Goal: Share content

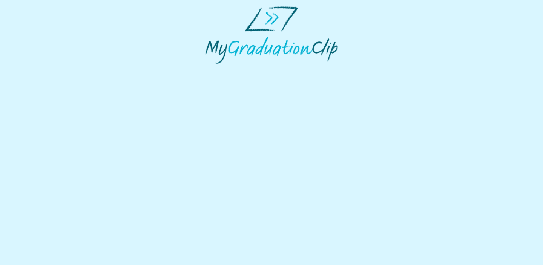
select select "**********"
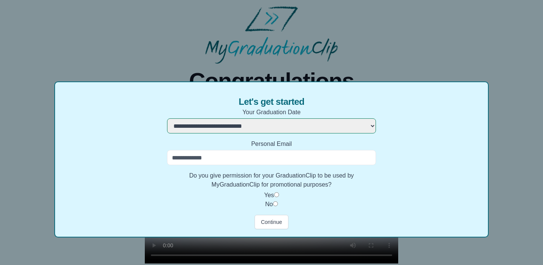
click at [273, 158] on input "Personal Email" at bounding box center [271, 157] width 209 height 15
type input "**********"
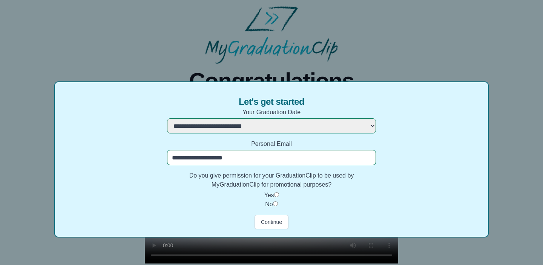
click at [345, 186] on label "Do you give permission for your GraduationClip to be used by MyGraduationClip f…" at bounding box center [271, 180] width 209 height 18
click at [275, 221] on button "Continue" at bounding box center [271, 222] width 34 height 14
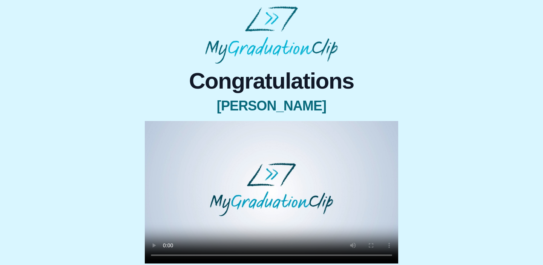
click at [494, 216] on div "Congratulations [PERSON_NAME] × Share your GraduationClip now! WhatsApp LinkedI…" at bounding box center [271, 202] width 531 height 277
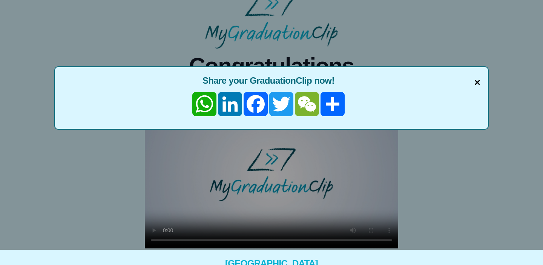
click at [474, 83] on span "×" at bounding box center [477, 83] width 6 height 16
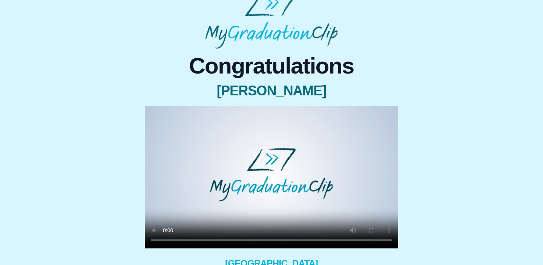
scroll to position [0, 0]
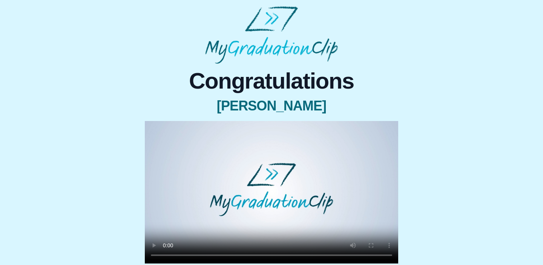
click at [401, 107] on div "Congratulations [PERSON_NAME] × Share your GraduationClip now! × Why not also g…" at bounding box center [271, 199] width 271 height 259
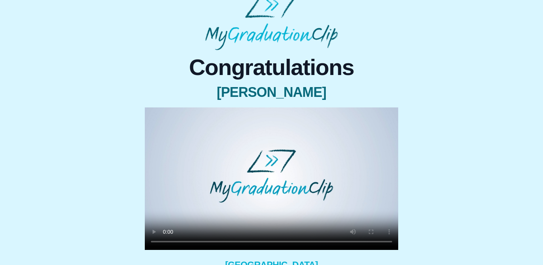
scroll to position [15, 0]
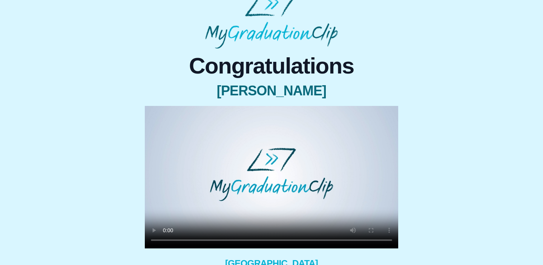
click at [420, 212] on div "Congratulations [PERSON_NAME] × Share your GraduationClip now! WhatsApp LinkedI…" at bounding box center [271, 187] width 531 height 277
